Goal: Find specific page/section: Find specific page/section

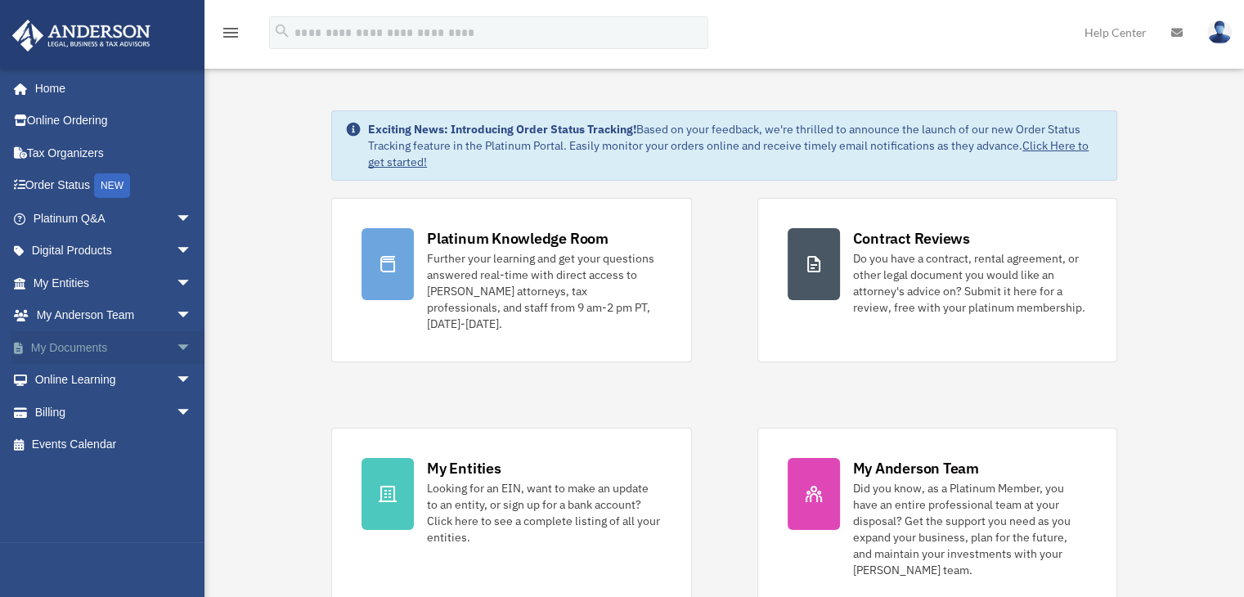
click at [132, 342] on link "My Documents arrow_drop_down" at bounding box center [113, 347] width 205 height 33
click at [176, 345] on span "arrow_drop_down" at bounding box center [192, 348] width 33 height 34
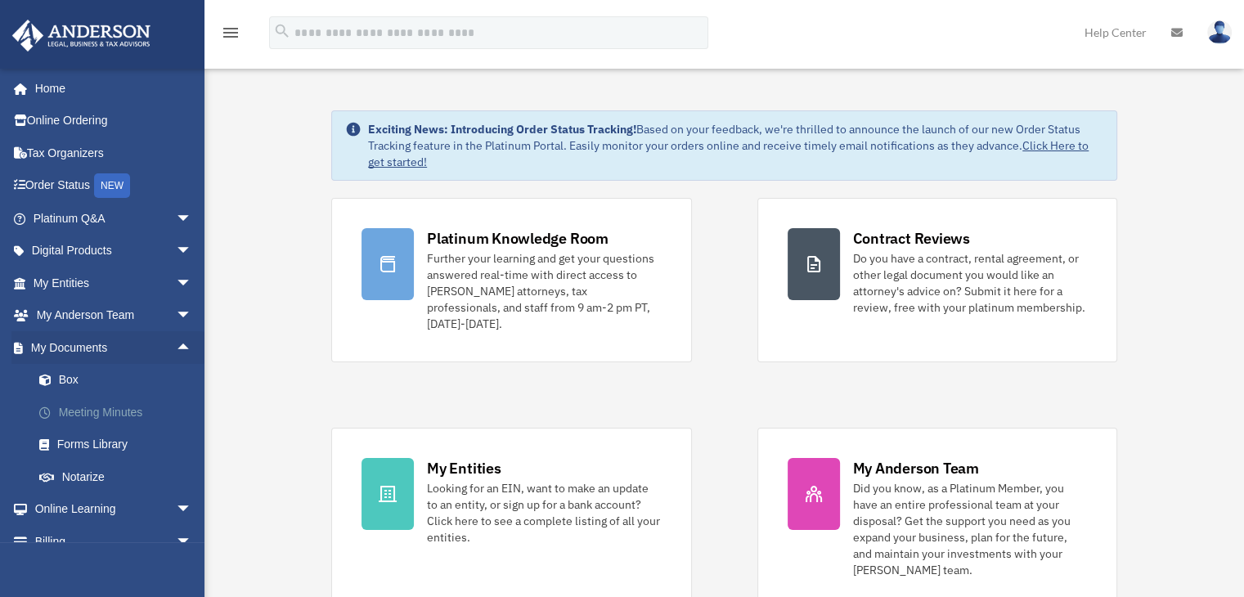
click at [123, 416] on link "Meeting Minutes" at bounding box center [120, 412] width 194 height 33
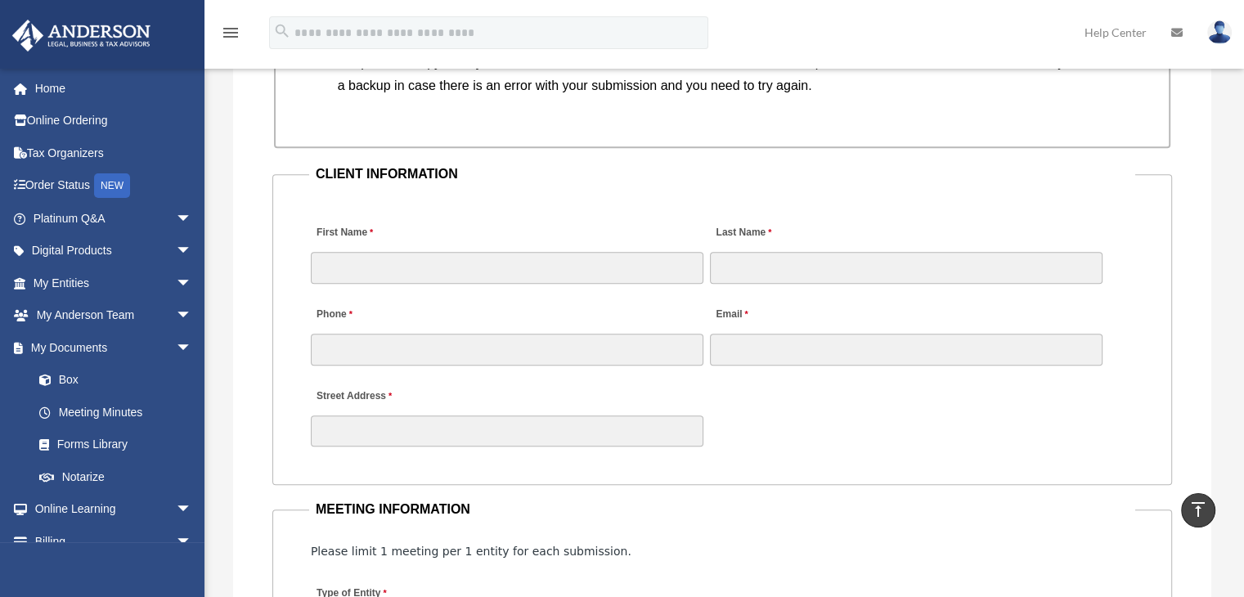
scroll to position [1554, 0]
